Goal: Task Accomplishment & Management: Manage account settings

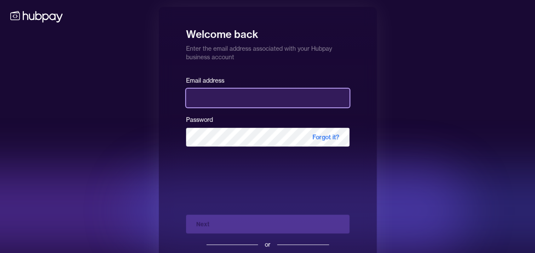
drag, startPoint x: 0, startPoint y: 0, endPoint x: 221, endPoint y: 93, distance: 239.4
click at [221, 93] on input "email" at bounding box center [268, 98] width 164 height 19
type input "**********"
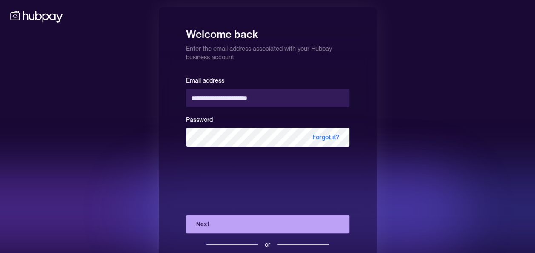
click at [215, 222] on button "Next" at bounding box center [268, 224] width 164 height 19
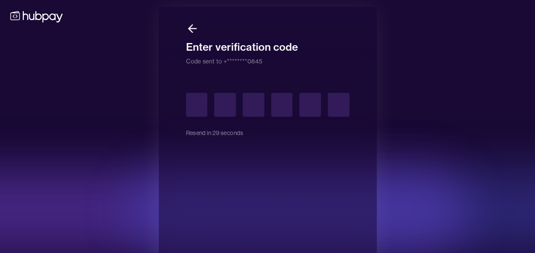
type input "*"
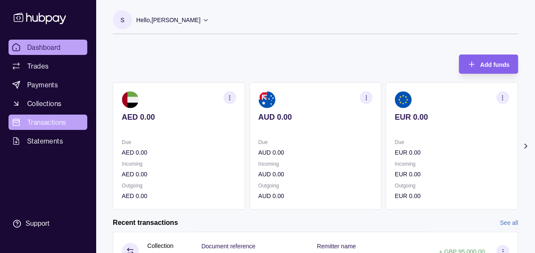
click at [50, 119] on span "Transactions" at bounding box center [46, 122] width 39 height 10
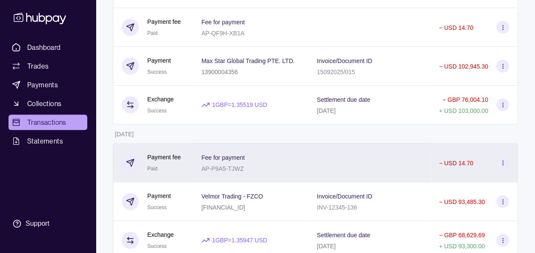
scroll to position [222, 0]
